Goal: Transaction & Acquisition: Purchase product/service

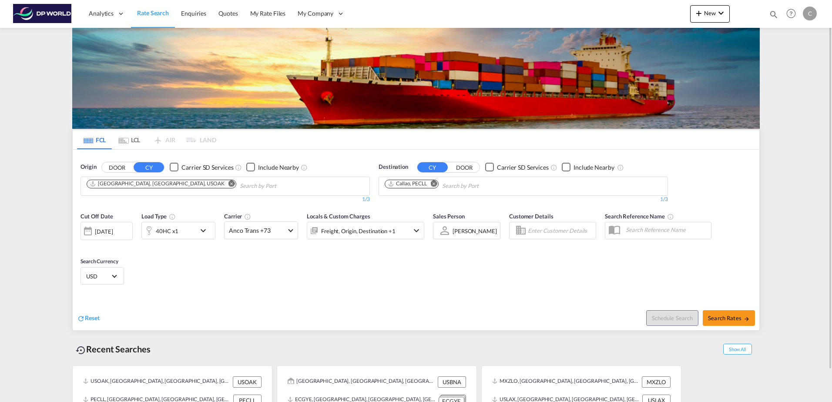
click at [433, 184] on md-icon "Remove" at bounding box center [434, 183] width 7 height 7
click at [436, 184] on input "Chips input." at bounding box center [426, 186] width 83 height 14
type input "caucedo"
click at [421, 206] on div "Caucedo [GEOGRAPHIC_DATA] DOCAU" at bounding box center [451, 206] width 165 height 26
click at [725, 322] on button "Search Rates" at bounding box center [729, 318] width 52 height 16
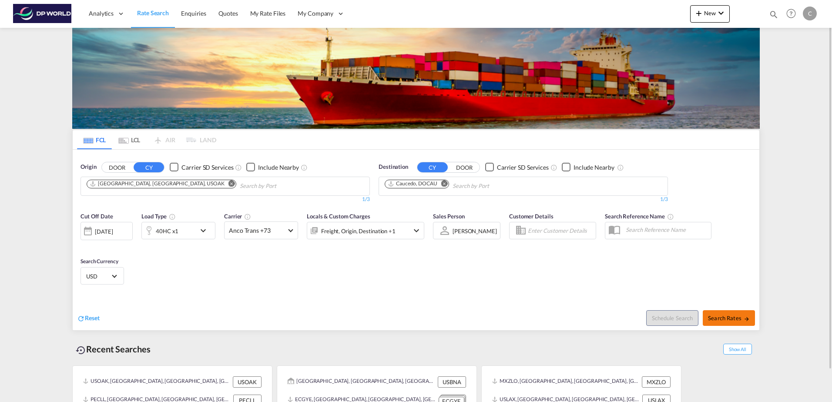
type input "USOAK to DOCAU / [DATE]"
